Goal: Task Accomplishment & Management: Manage account settings

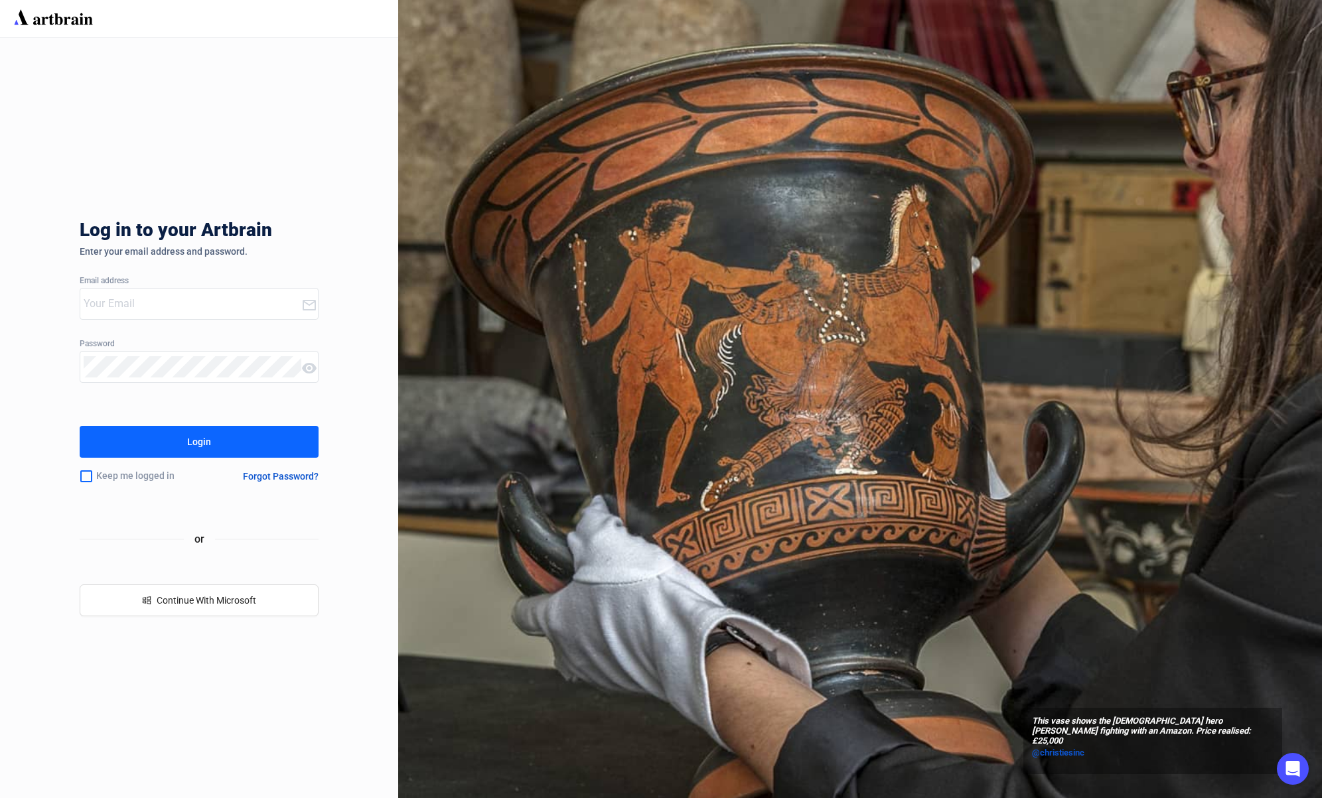
type input "[EMAIL_ADDRESS][DOMAIN_NAME]"
click at [141, 439] on button "Login" at bounding box center [199, 442] width 239 height 32
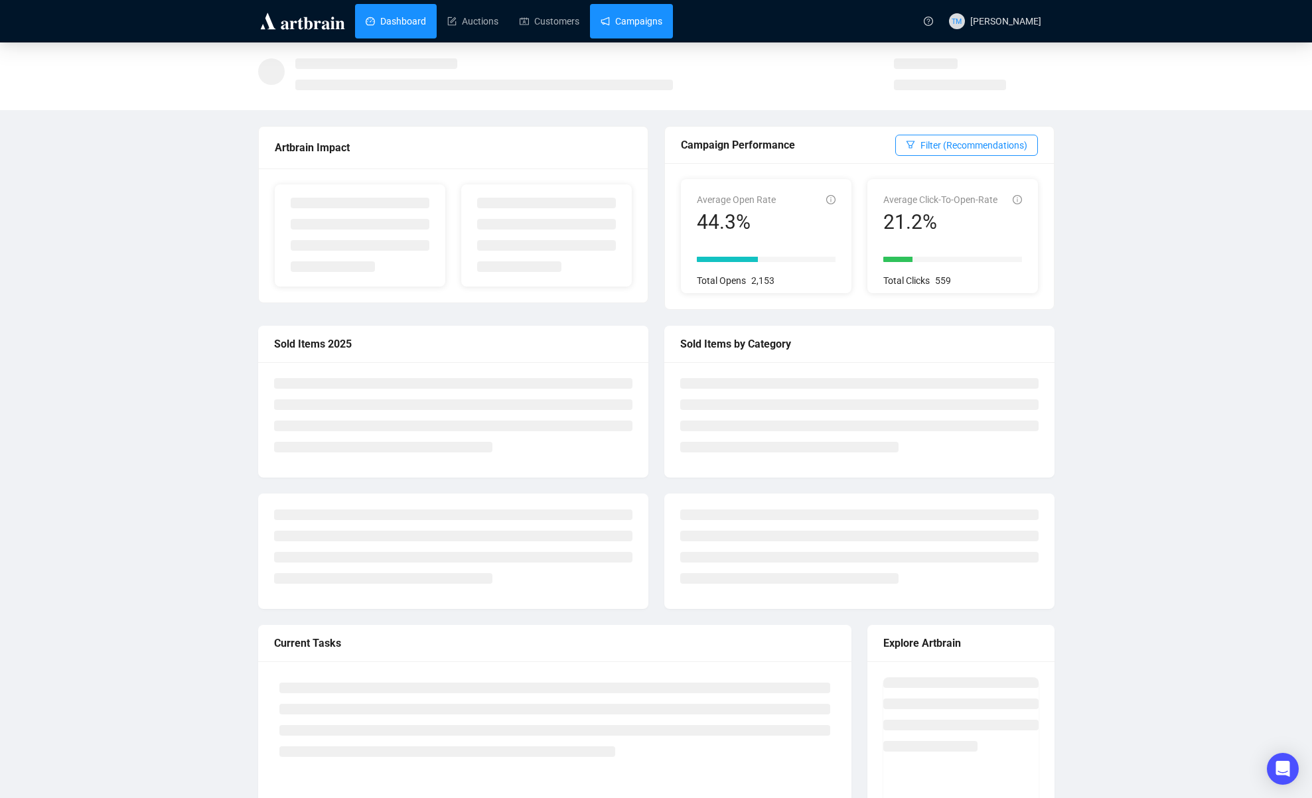
click at [649, 34] on link "Campaigns" at bounding box center [632, 21] width 62 height 35
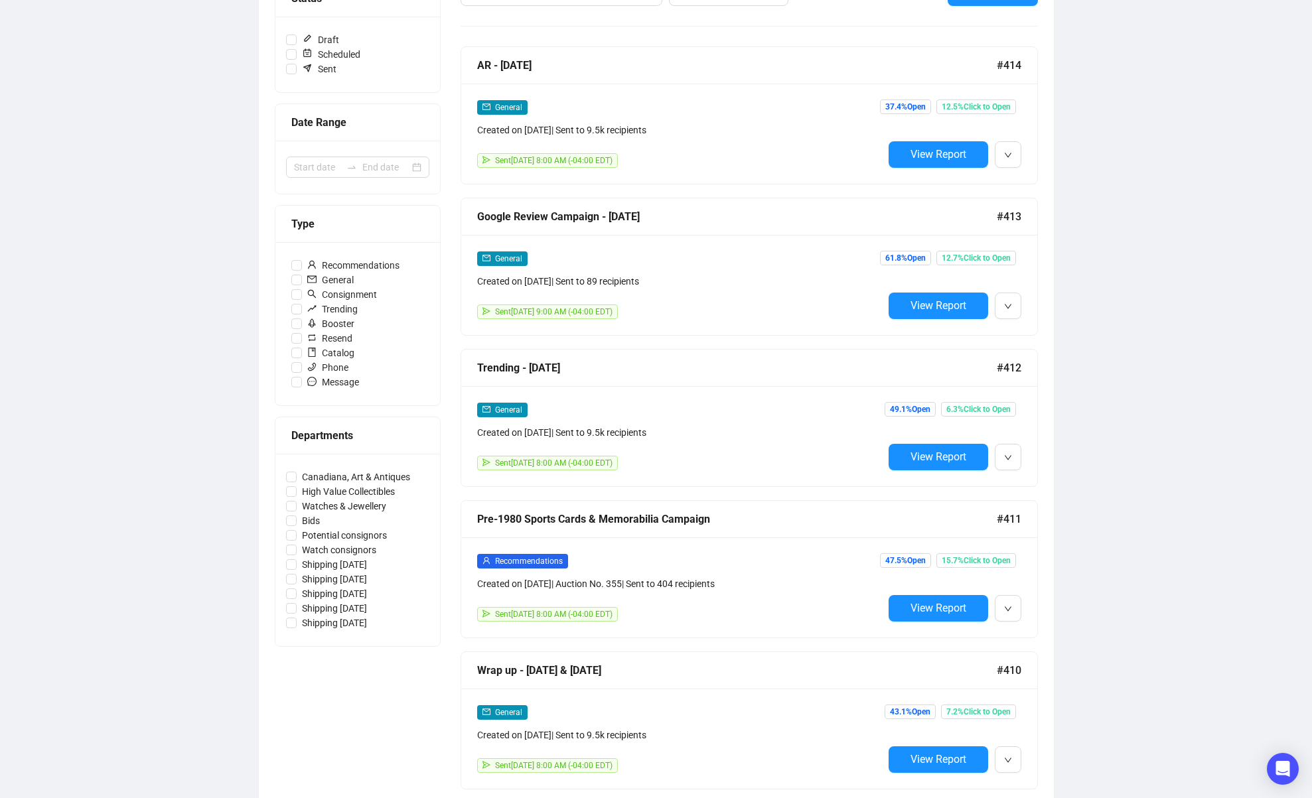
scroll to position [345, 0]
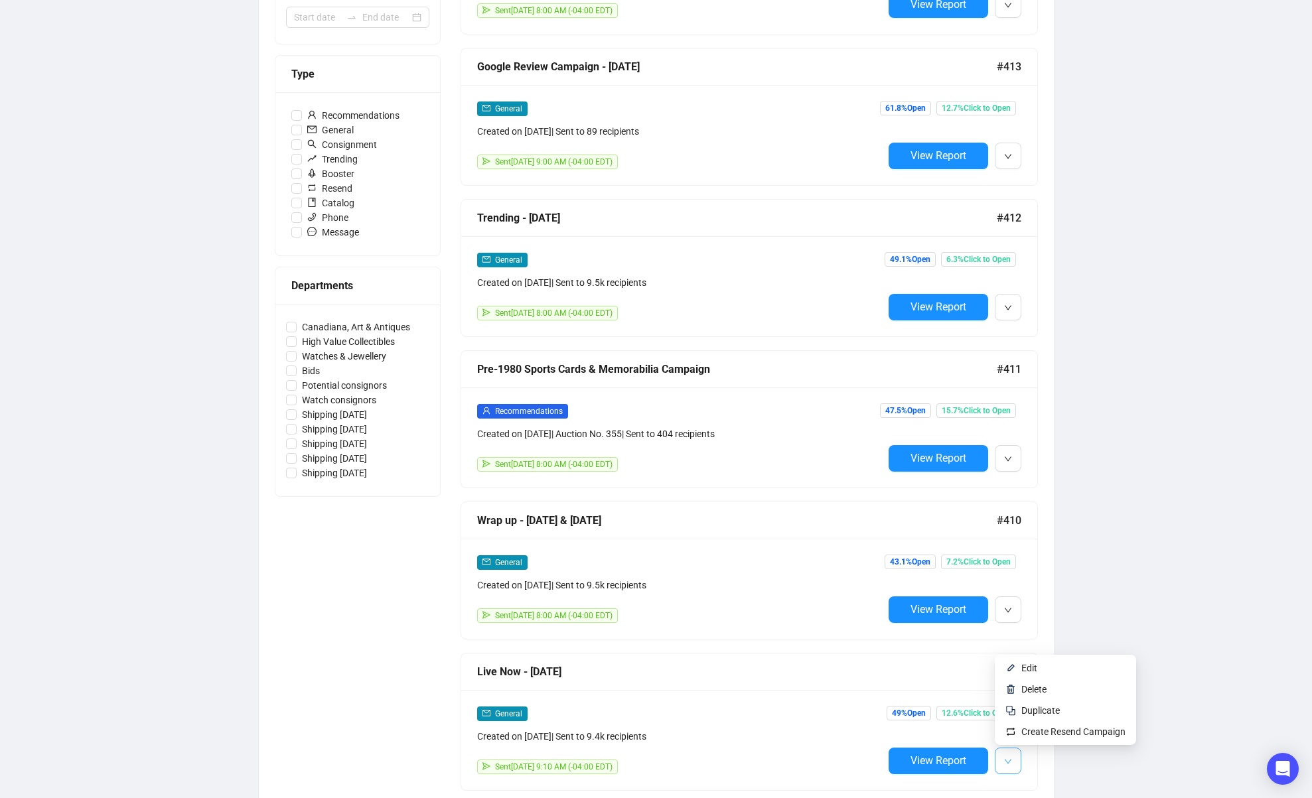
click at [1009, 761] on icon "down" at bounding box center [1008, 762] width 8 height 8
click at [1027, 673] on span "Edit" at bounding box center [1029, 668] width 16 height 11
